Goal: Task Accomplishment & Management: Manage account settings

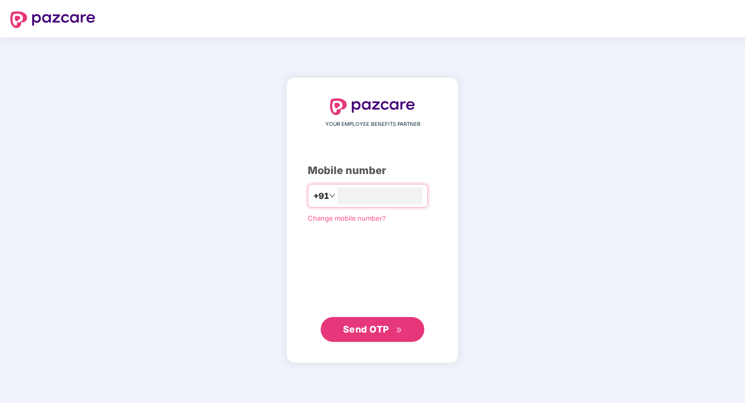
type input "**********"
click at [372, 333] on span "Send OTP" at bounding box center [366, 329] width 46 height 11
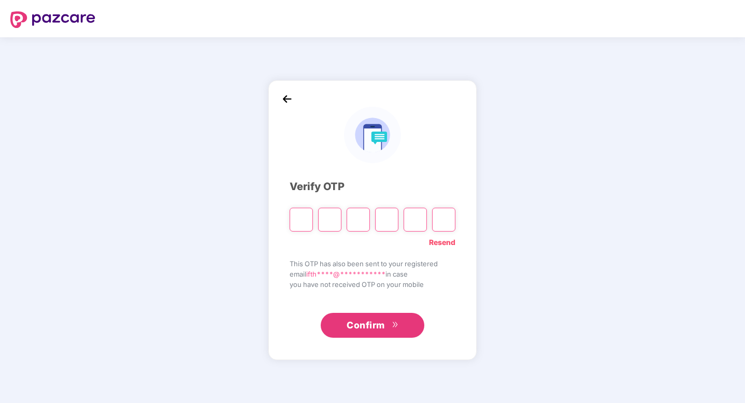
type input "*"
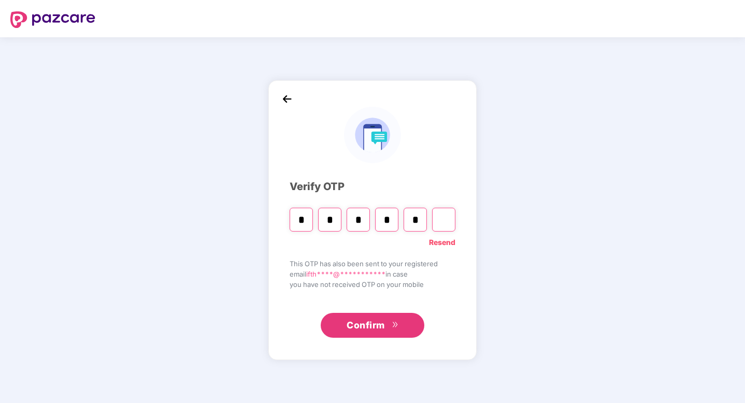
type input "*"
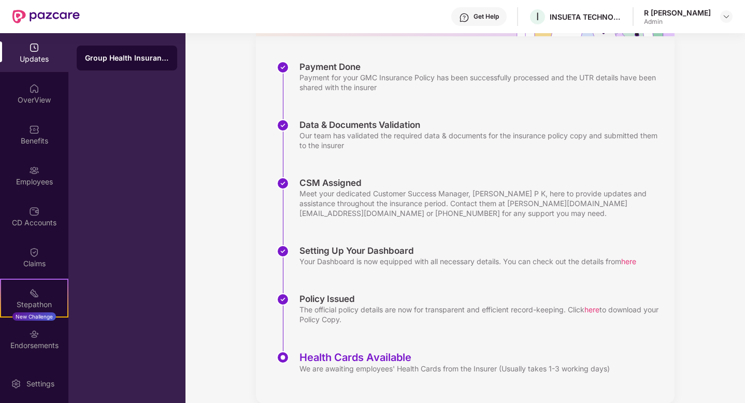
scroll to position [158, 0]
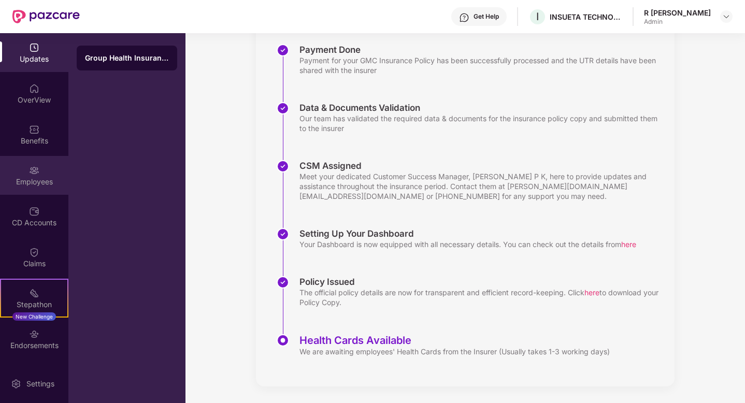
click at [38, 174] on div "Employees" at bounding box center [34, 175] width 68 height 39
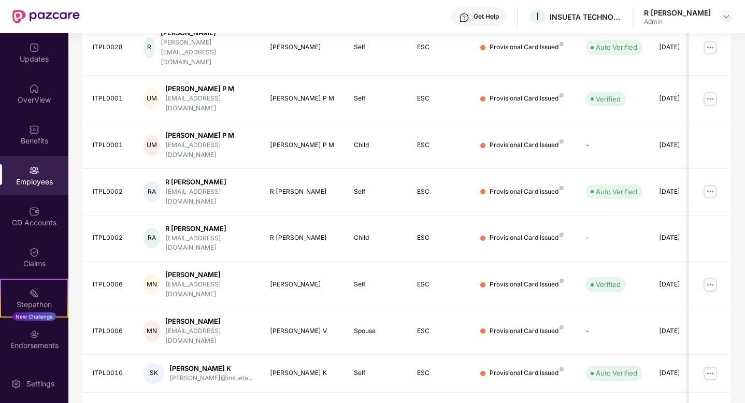
scroll to position [234, 0]
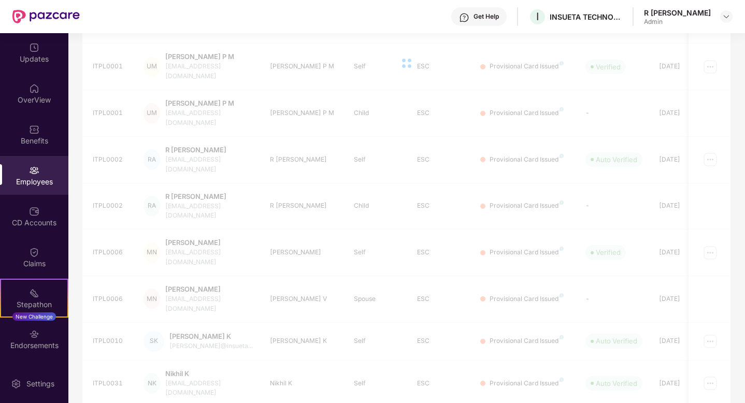
scroll to position [158, 0]
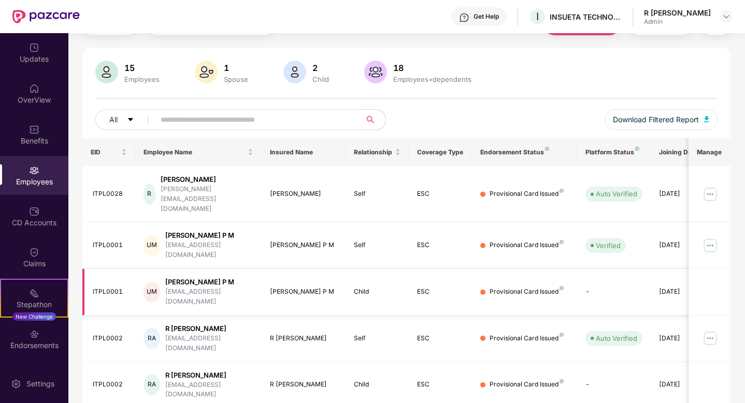
scroll to position [0, 0]
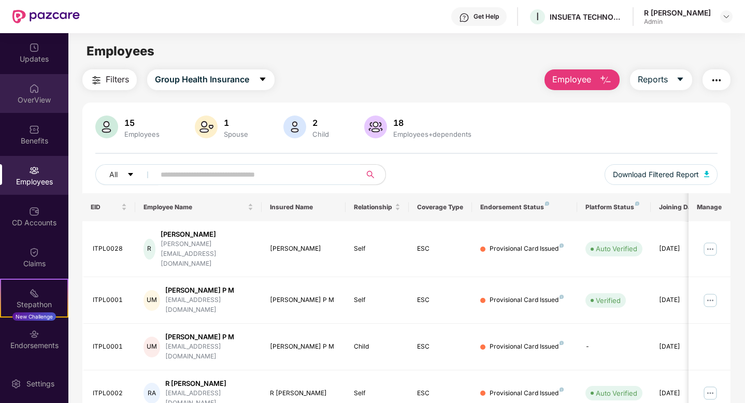
click at [32, 92] on img at bounding box center [34, 88] width 10 height 10
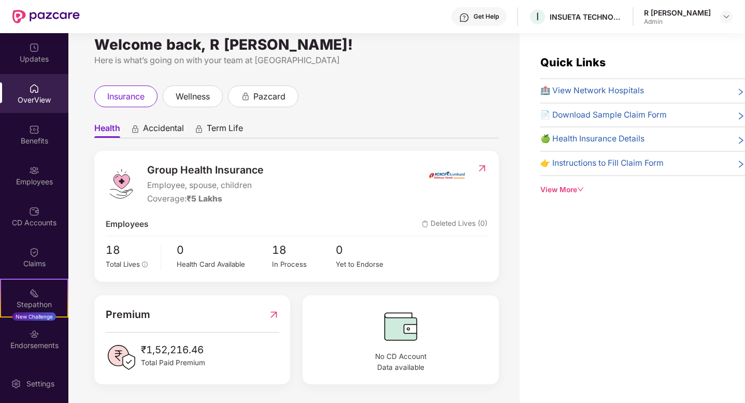
scroll to position [3, 0]
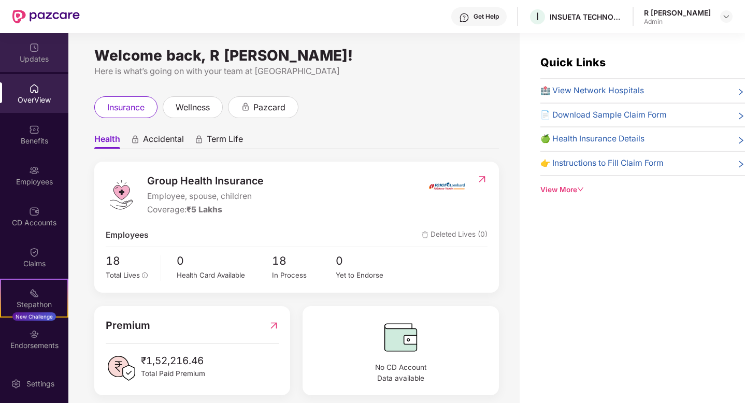
click at [32, 48] on img at bounding box center [34, 47] width 10 height 10
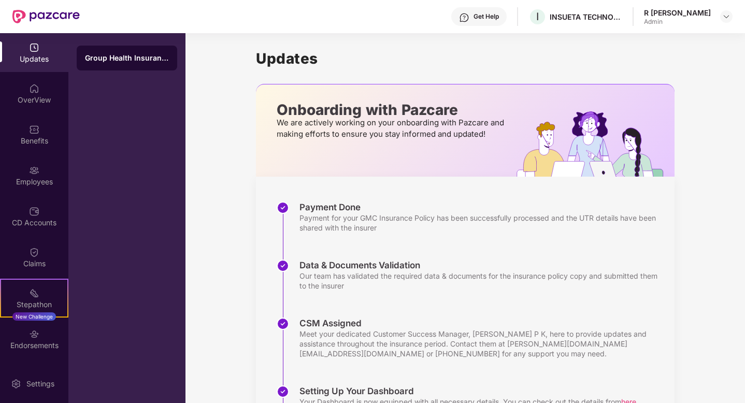
scroll to position [158, 0]
